Goal: Task Accomplishment & Management: Manage account settings

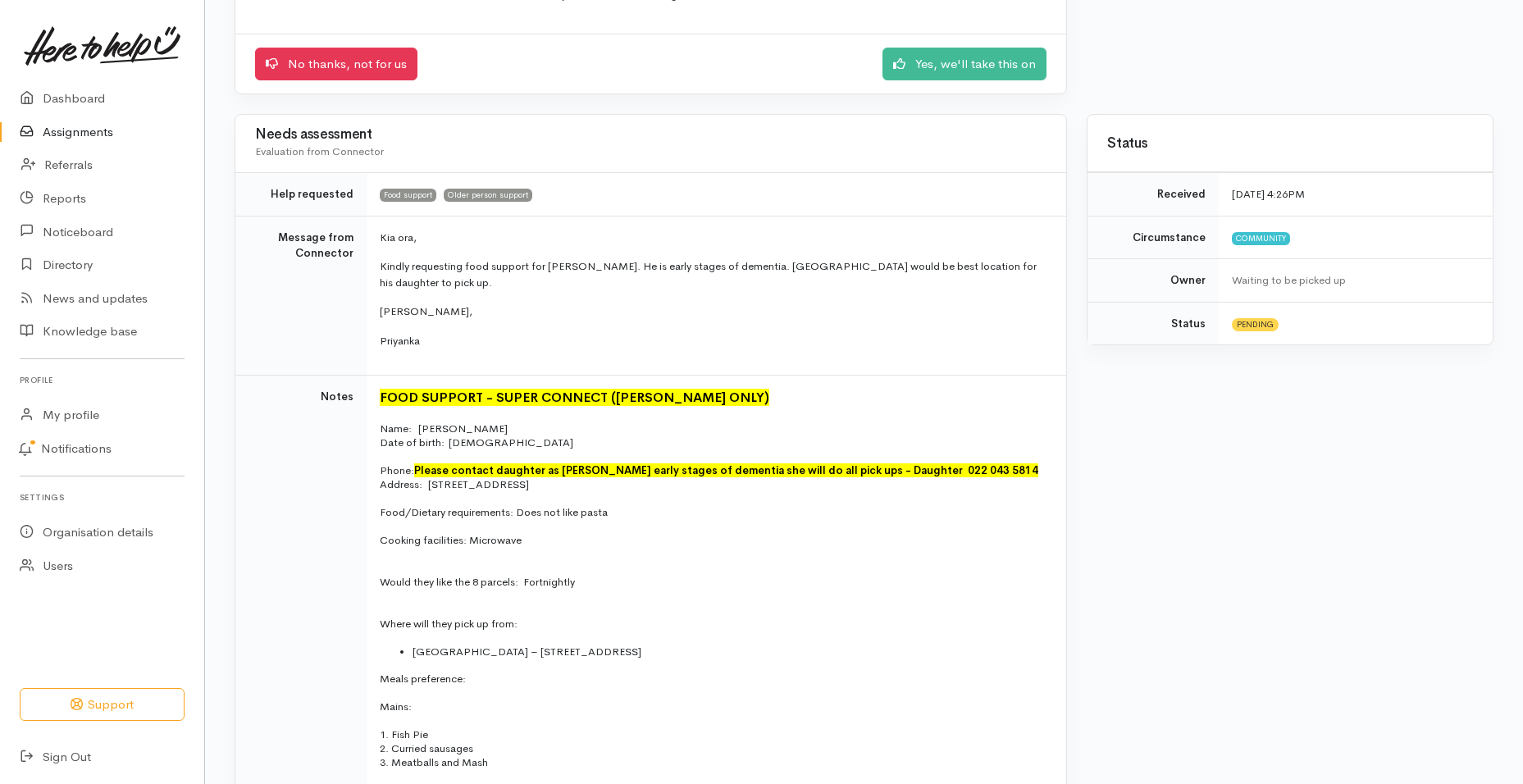
scroll to position [181, 0]
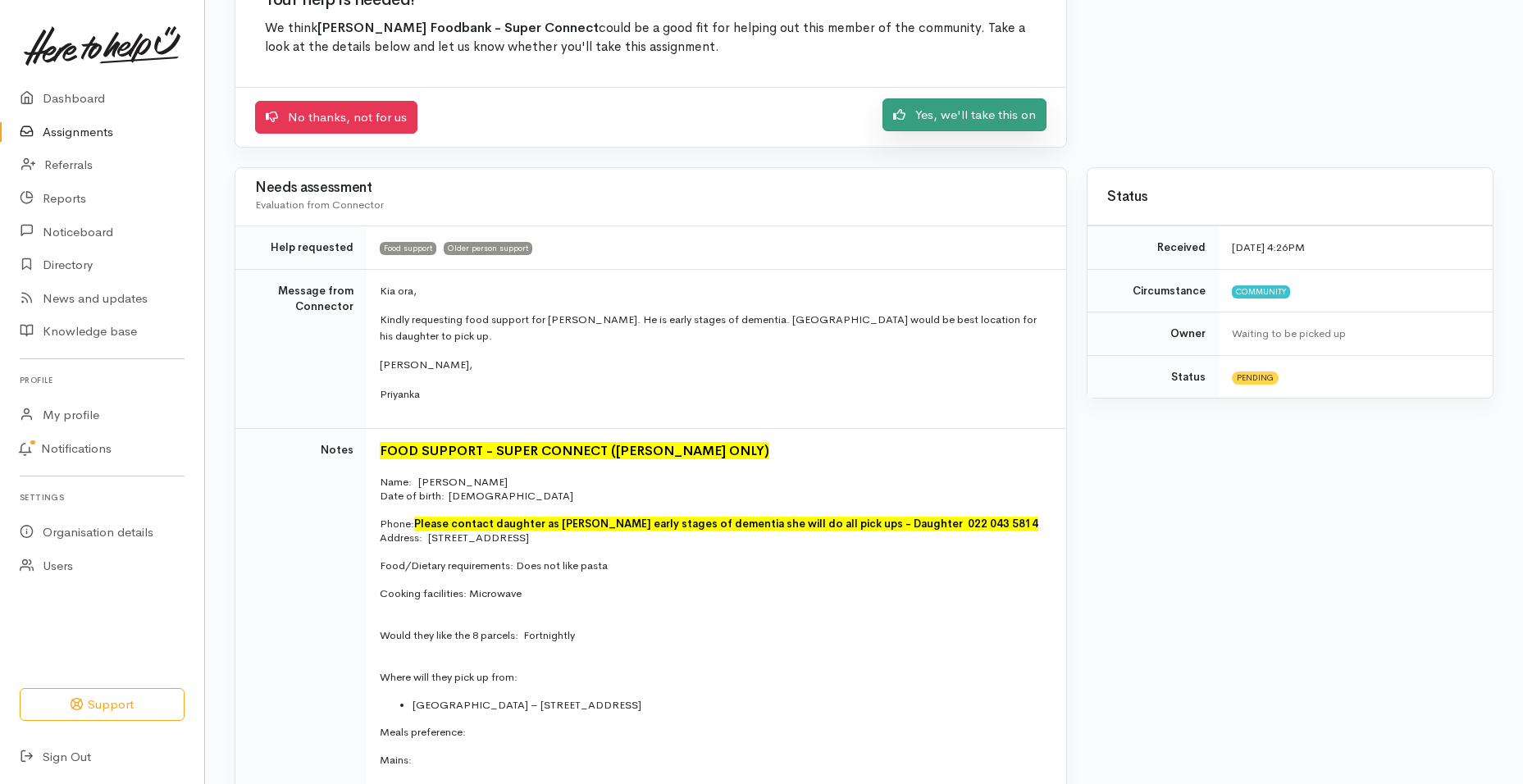
click at [974, 117] on link "Yes, we'll take this on" at bounding box center [964, 115] width 164 height 33
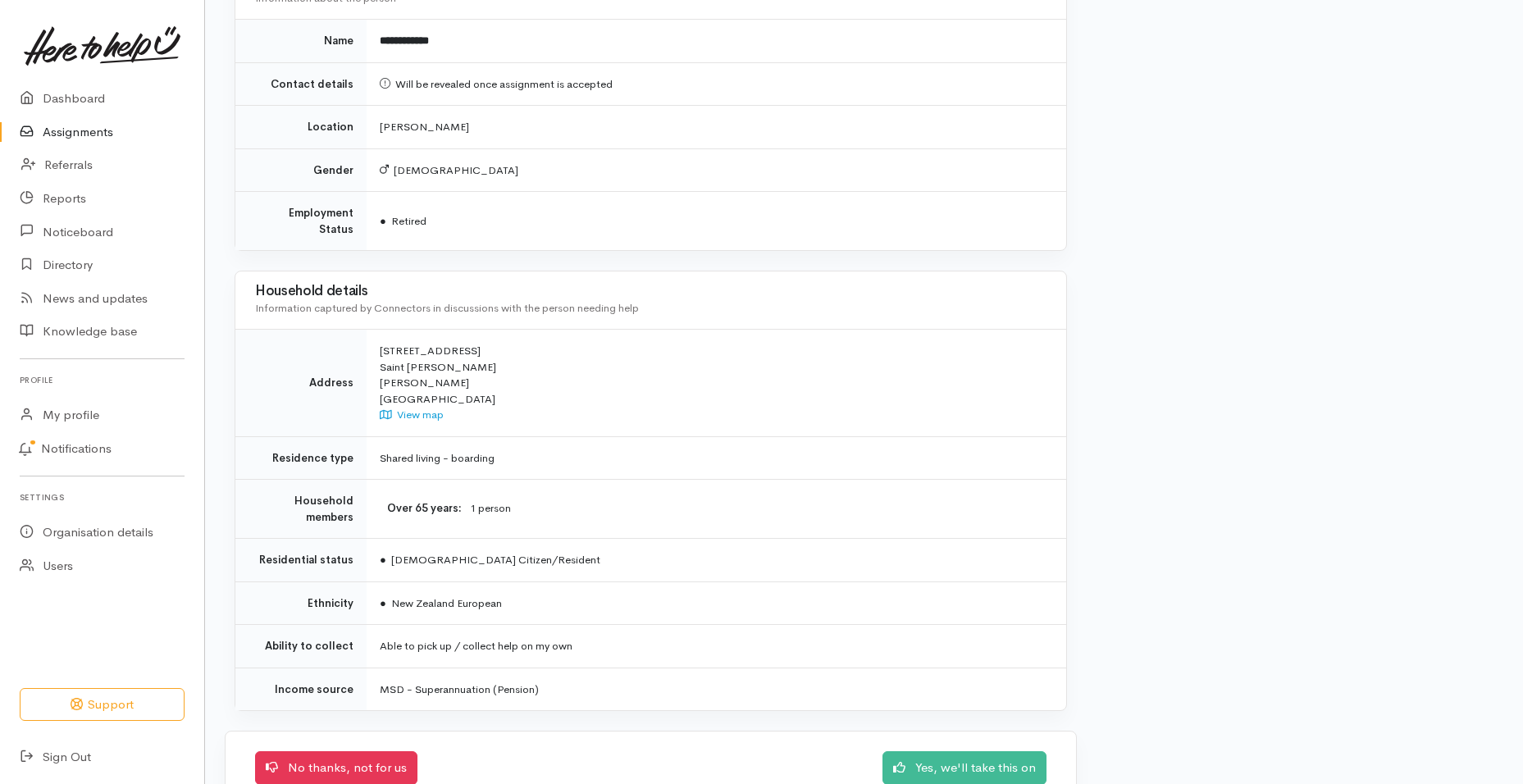
scroll to position [1165, 0]
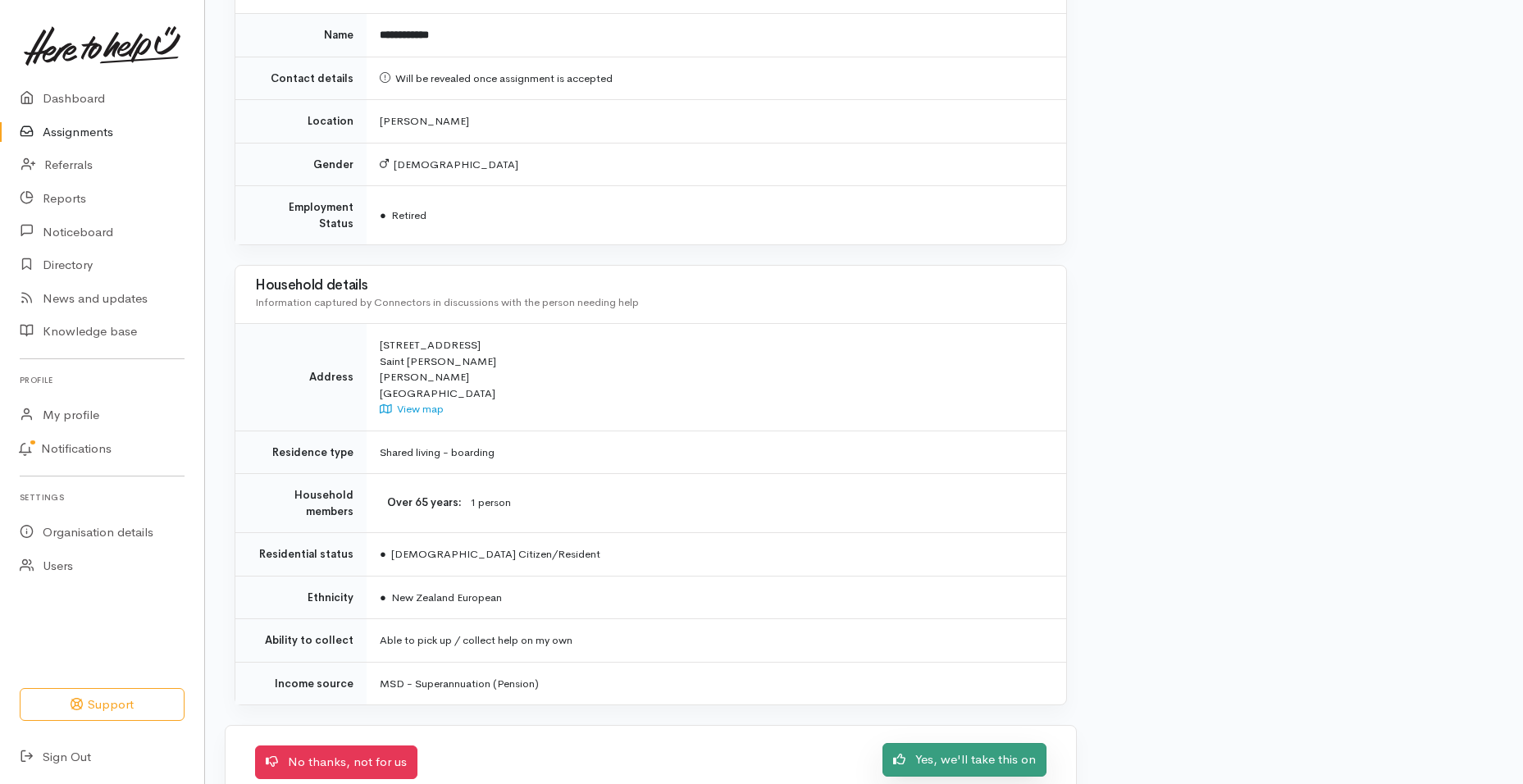
click at [917, 743] on link "Yes, we'll take this on" at bounding box center [964, 759] width 164 height 33
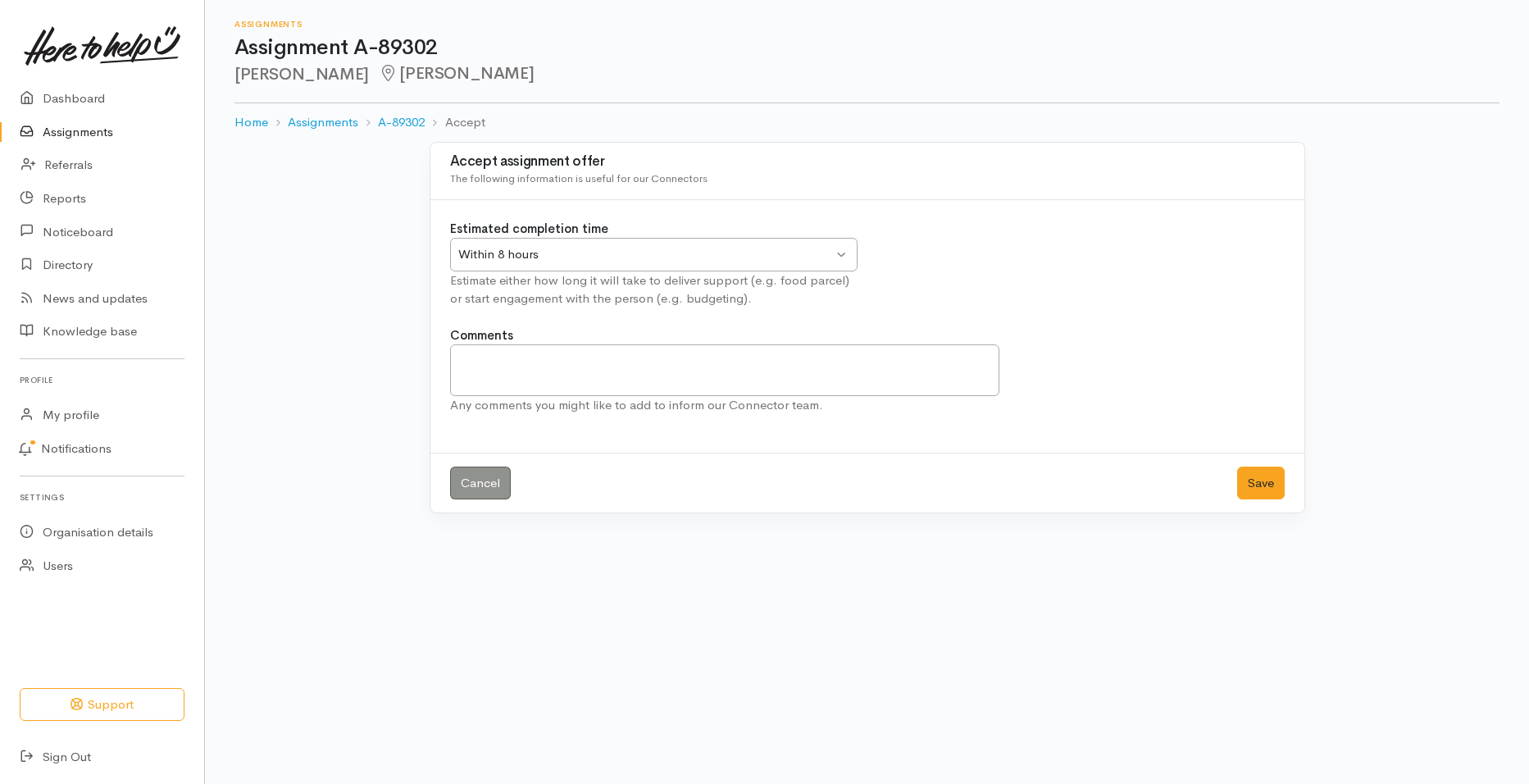
click at [581, 259] on div "Within 8 hours" at bounding box center [646, 254] width 375 height 19
click at [520, 349] on textarea "Comments" at bounding box center [725, 370] width 550 height 52
type textarea "First kai pack will be provided to Pukete Neighbourhood House tomorrow"
click at [1256, 477] on button "Save" at bounding box center [1260, 483] width 47 height 33
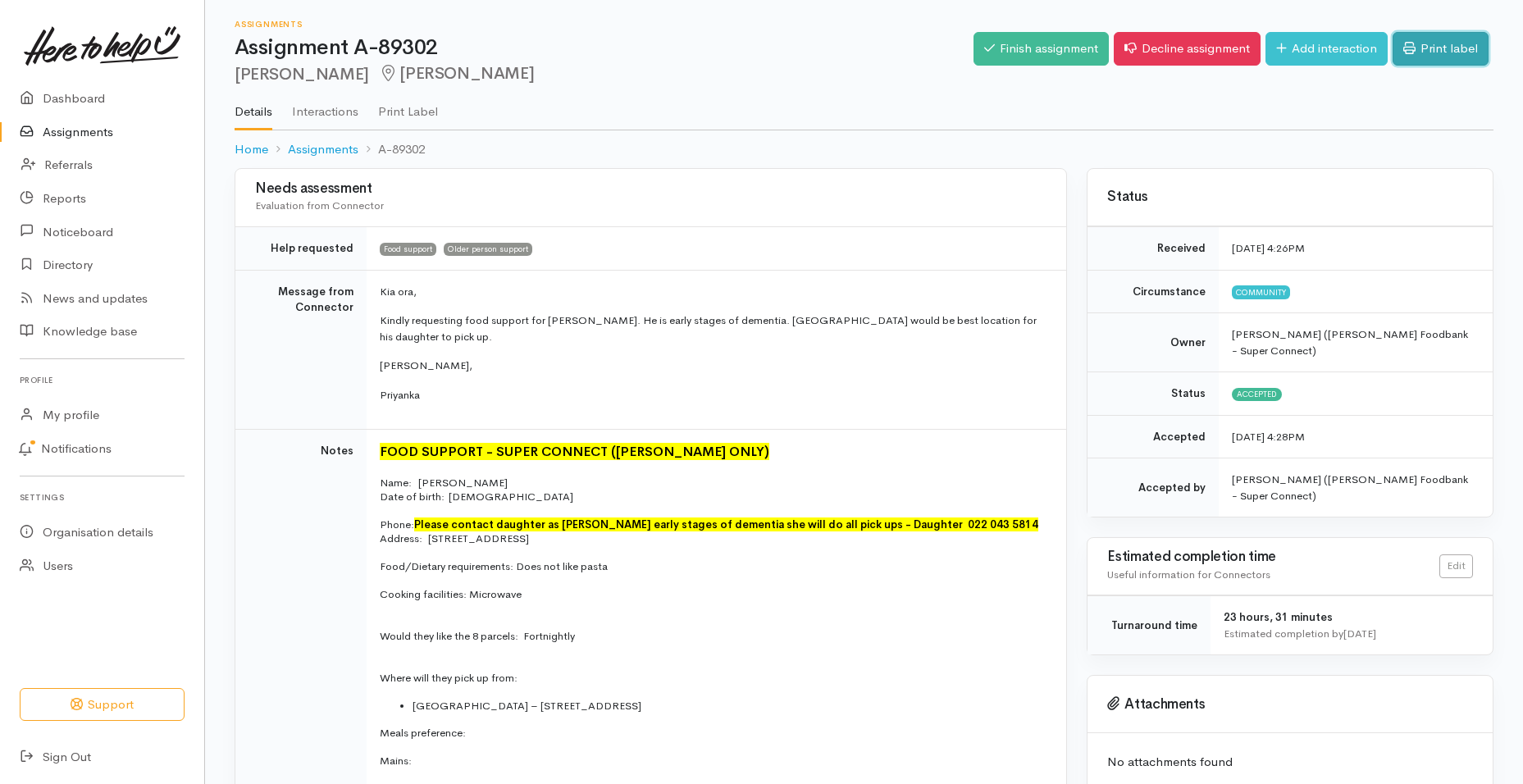
click at [1439, 52] on link "Print label" at bounding box center [1441, 48] width 96 height 33
